Goal: Information Seeking & Learning: Find specific fact

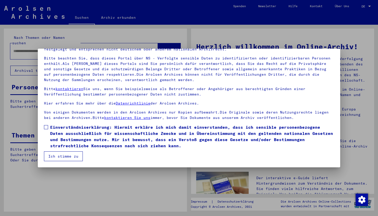
scroll to position [31, 0]
click at [45, 125] on span at bounding box center [46, 127] width 4 height 4
click at [58, 156] on button "Ich stimme zu" at bounding box center [63, 156] width 39 height 10
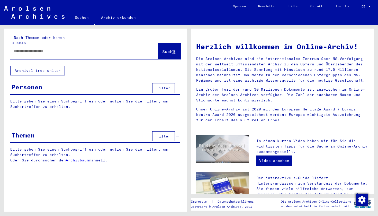
click at [99, 48] on input "text" at bounding box center [77, 50] width 129 height 5
type input "**********"
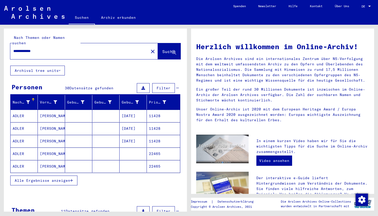
click at [137, 110] on mat-cell "[DATE]" at bounding box center [132, 115] width 27 height 12
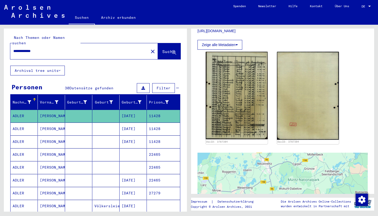
scroll to position [130, 0]
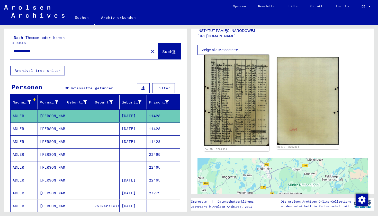
click at [240, 95] on img at bounding box center [236, 99] width 65 height 91
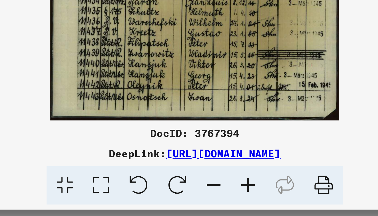
scroll to position [0, 0]
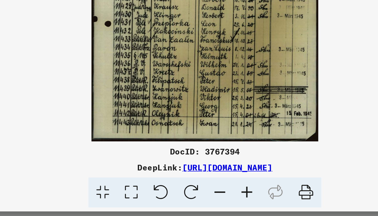
click at [177, 188] on link "[URL][DOMAIN_NAME]" at bounding box center [200, 190] width 46 height 5
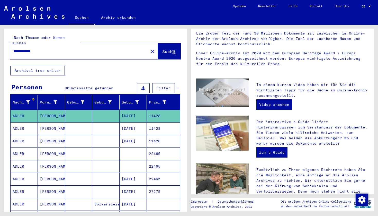
scroll to position [61, 0]
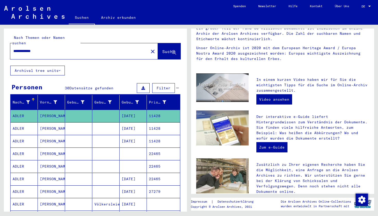
click at [47, 109] on mat-cell "[PERSON_NAME]" at bounding box center [51, 115] width 27 height 12
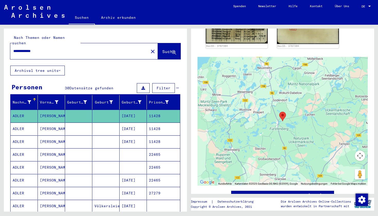
scroll to position [239, 0]
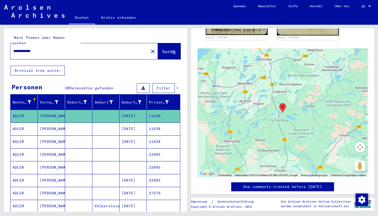
click at [131, 124] on mat-cell "[DATE]" at bounding box center [132, 128] width 27 height 13
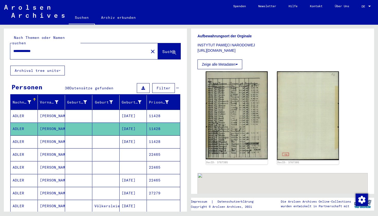
scroll to position [184, 0]
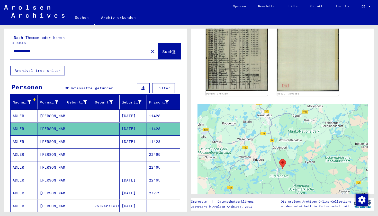
click at [134, 137] on mat-cell "[DATE]" at bounding box center [132, 141] width 27 height 13
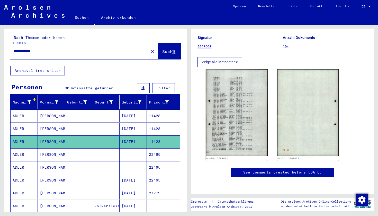
scroll to position [60, 0]
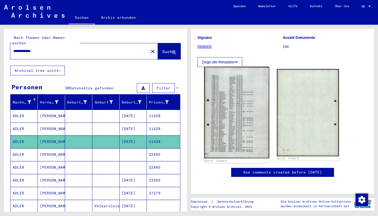
click at [243, 97] on img at bounding box center [236, 112] width 65 height 91
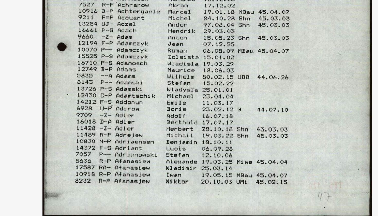
drag, startPoint x: 35, startPoint y: 45, endPoint x: 62, endPoint y: 45, distance: 26.7
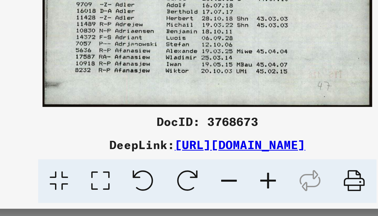
scroll to position [0, 0]
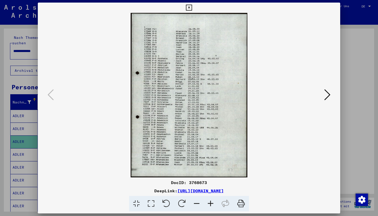
click at [192, 6] on icon at bounding box center [189, 8] width 6 height 6
